Goal: Task Accomplishment & Management: Manage account settings

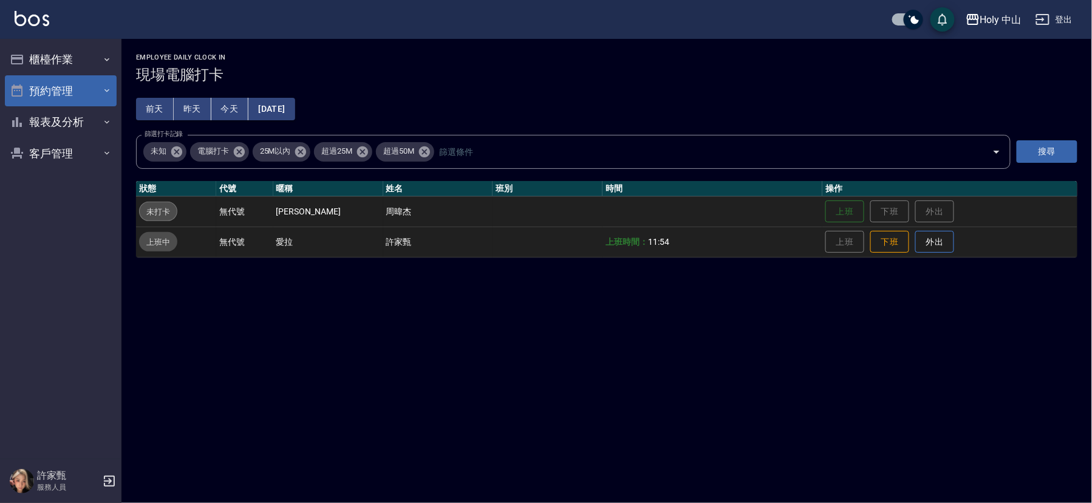
click at [21, 82] on button "預約管理" at bounding box center [61, 91] width 112 height 32
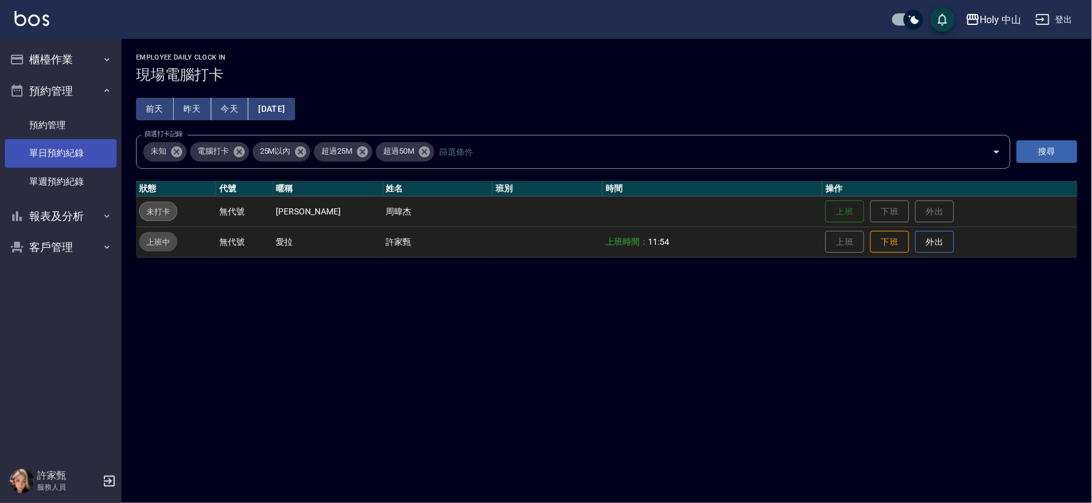
click at [95, 155] on link "單日預約紀錄" at bounding box center [61, 153] width 112 height 28
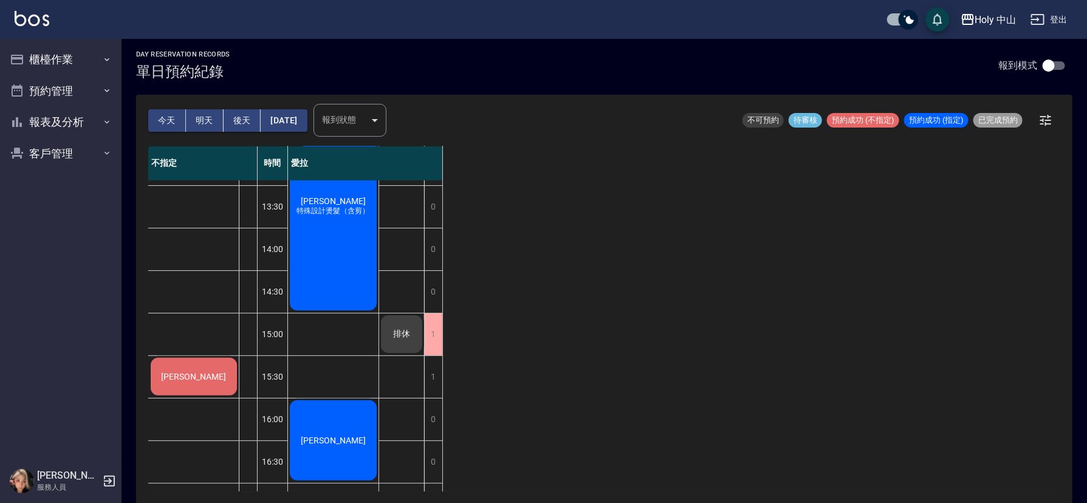
scroll to position [182, 0]
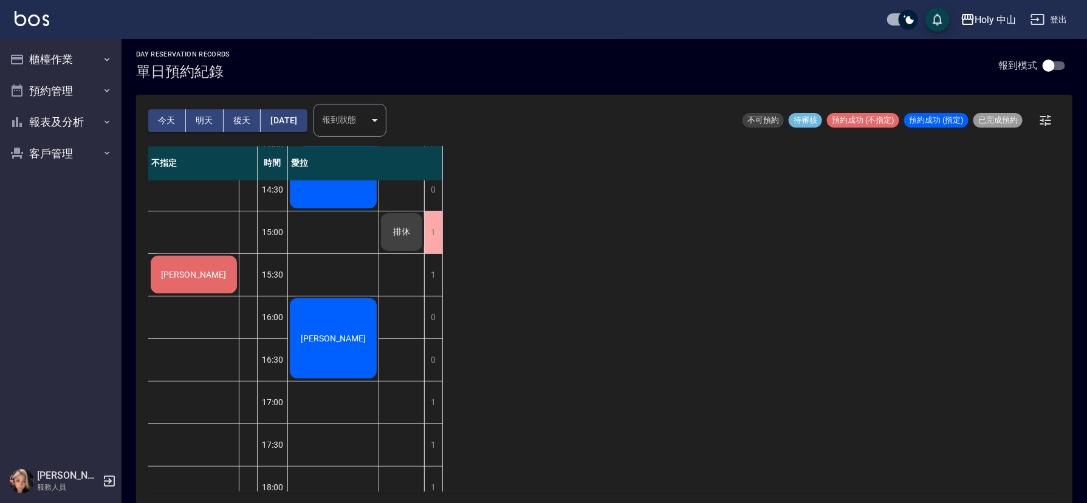
click at [165, 276] on div "俞喬文" at bounding box center [194, 274] width 90 height 41
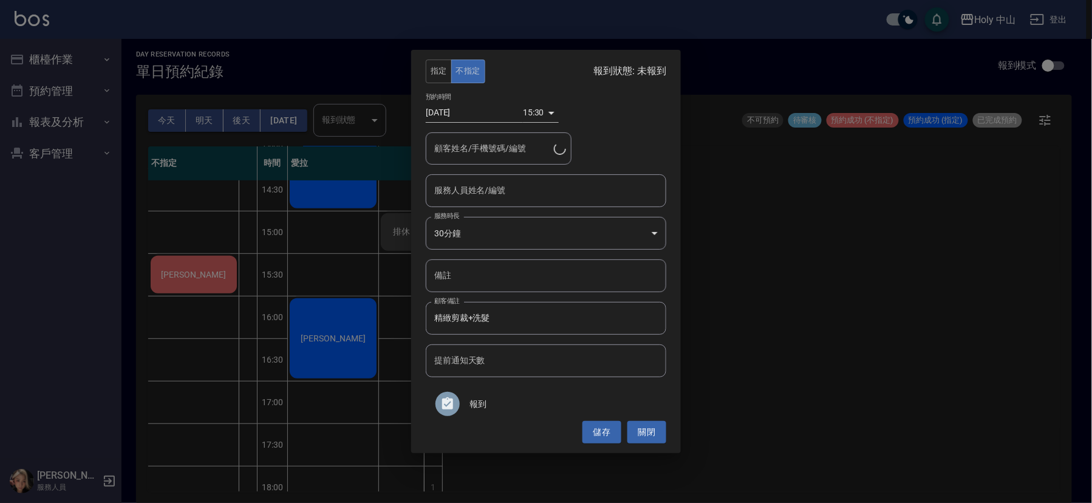
type input "俞喬文/0972981116"
click at [585, 194] on input "服務人員姓名/編號" at bounding box center [546, 190] width 230 height 21
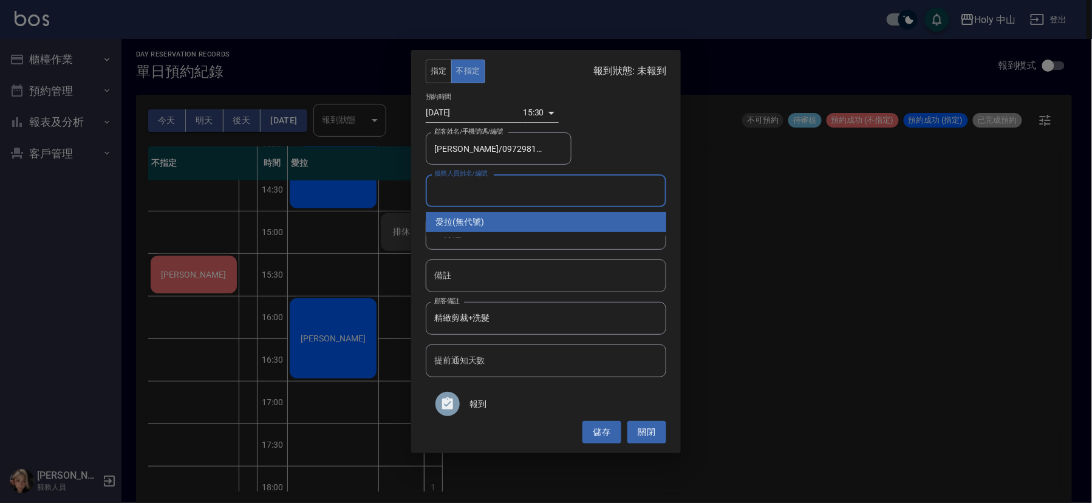
click at [533, 219] on div "愛拉 (無代號)" at bounding box center [546, 222] width 241 height 20
type input "愛拉(無代號)"
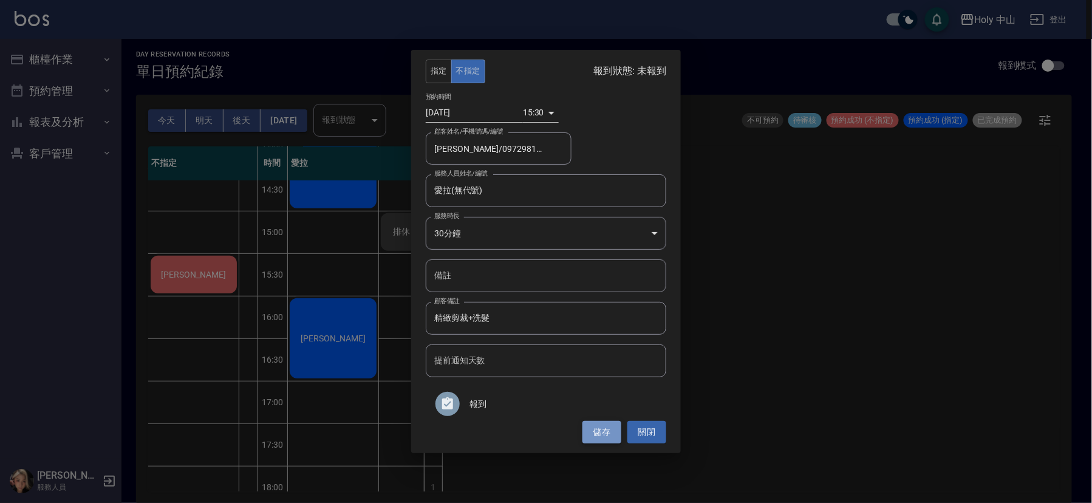
click at [588, 423] on button "儲存" at bounding box center [601, 432] width 39 height 22
